Goal: Task Accomplishment & Management: Use online tool/utility

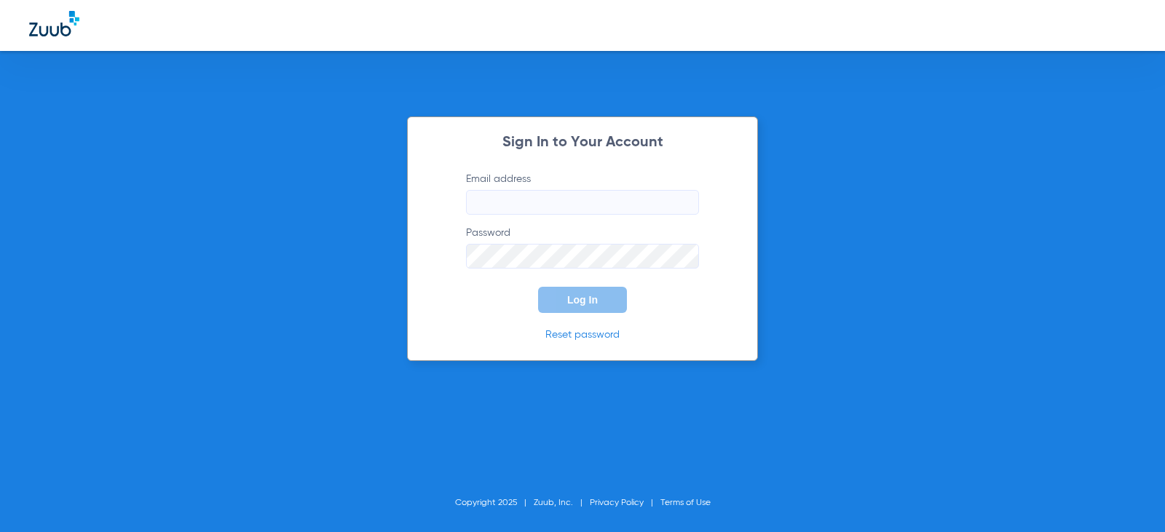
type input "[EMAIL_ADDRESS][DOMAIN_NAME]"
click at [574, 293] on button "Log In" at bounding box center [582, 300] width 89 height 26
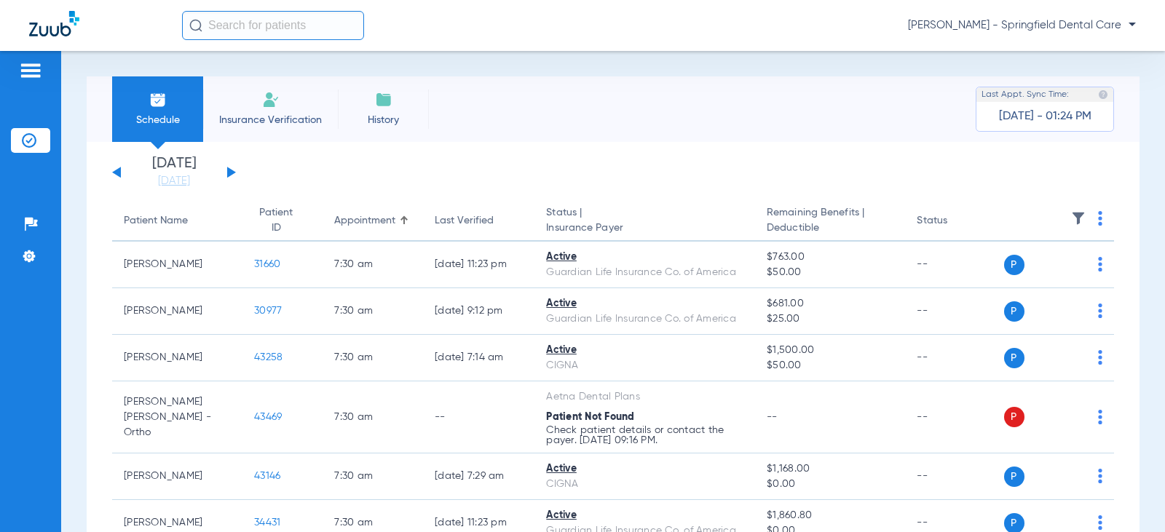
click at [597, 17] on div "Jeovanny Perez - Springfield Dental Care" at bounding box center [659, 25] width 954 height 29
click at [631, 17] on div "Jeovanny Perez - Springfield Dental Care" at bounding box center [659, 25] width 954 height 29
